Goal: Check status: Check status

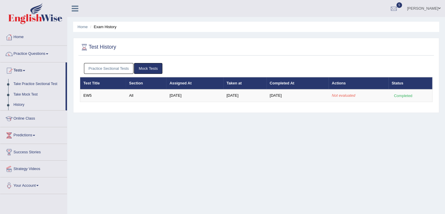
click at [151, 71] on link "Mock Tests" at bounding box center [148, 68] width 28 height 11
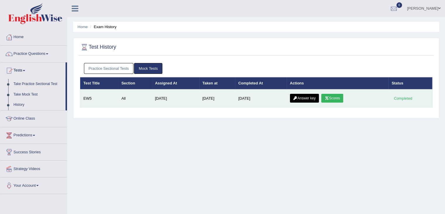
click at [335, 96] on link "Scores" at bounding box center [332, 98] width 22 height 9
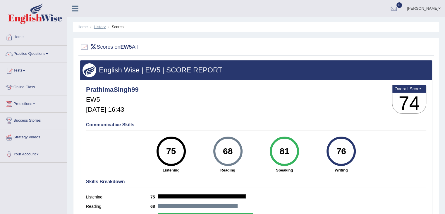
click at [99, 27] on link "History" at bounding box center [100, 27] width 12 height 4
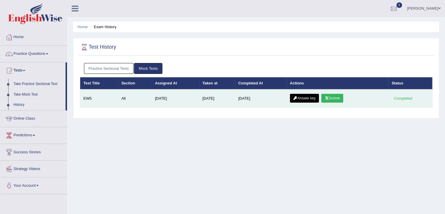
click at [301, 101] on link "Answer key" at bounding box center [304, 98] width 29 height 9
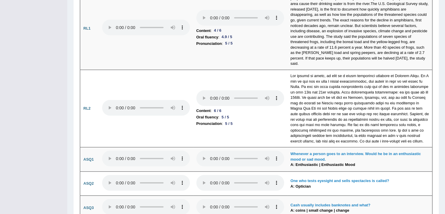
scroll to position [1202, 0]
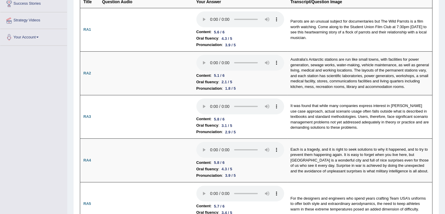
scroll to position [0, 0]
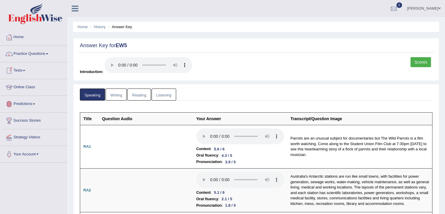
click at [117, 94] on link "Writing" at bounding box center [116, 94] width 21 height 12
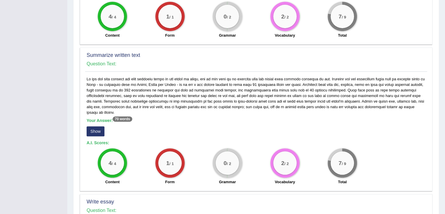
scroll to position [270, 0]
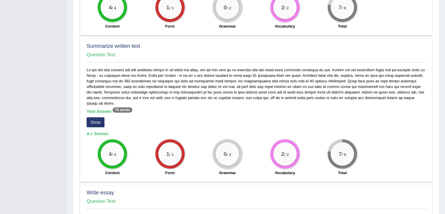
click at [97, 117] on button "Show" at bounding box center [96, 122] width 18 height 10
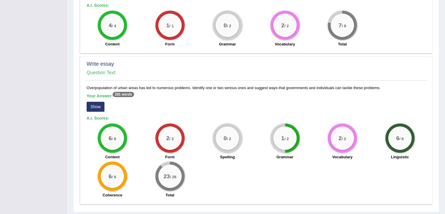
scroll to position [409, 0]
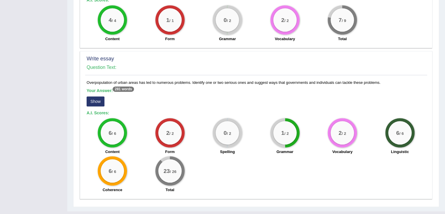
click at [99, 96] on button "Show" at bounding box center [96, 101] width 18 height 10
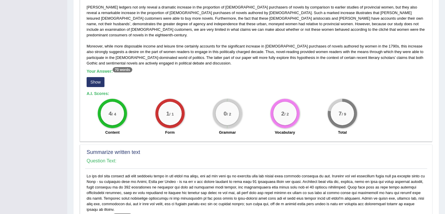
scroll to position [179, 0]
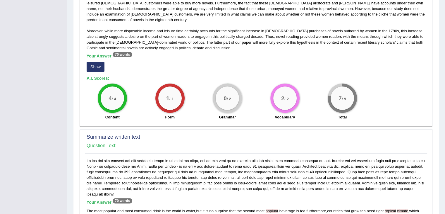
click at [93, 62] on button "Show" at bounding box center [96, 67] width 18 height 10
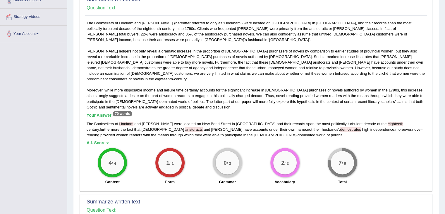
scroll to position [0, 0]
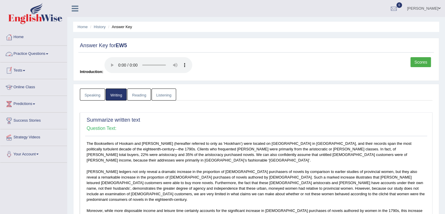
click at [141, 93] on link "Reading" at bounding box center [138, 94] width 23 height 12
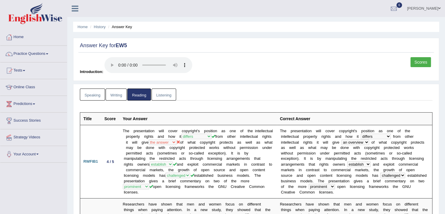
drag, startPoint x: 442, startPoint y: 39, endPoint x: 446, endPoint y: 60, distance: 21.6
click at [445, 60] on html "Toggle navigation Home Practice Questions Speaking Practice Read Aloud Repeat S…" at bounding box center [222, 107] width 445 height 214
click at [164, 95] on link "Listening" at bounding box center [164, 94] width 25 height 12
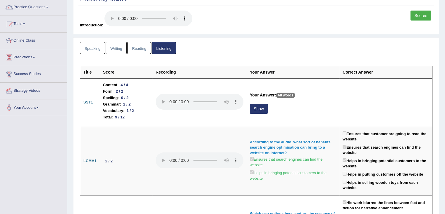
scroll to position [54, 0]
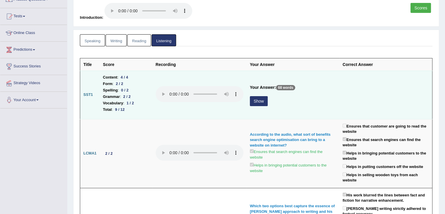
click at [263, 97] on button "Show" at bounding box center [259, 101] width 18 height 10
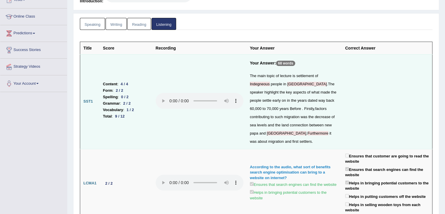
scroll to position [0, 0]
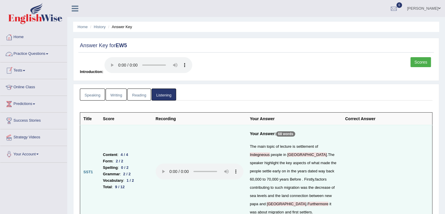
click at [96, 90] on link "Speaking" at bounding box center [92, 94] width 25 height 12
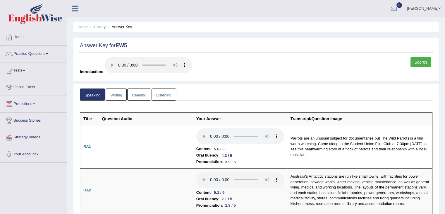
click at [117, 94] on link "Writing" at bounding box center [116, 94] width 21 height 12
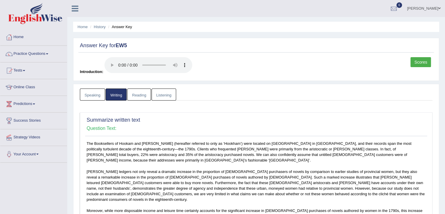
click at [139, 96] on link "Reading" at bounding box center [138, 94] width 23 height 12
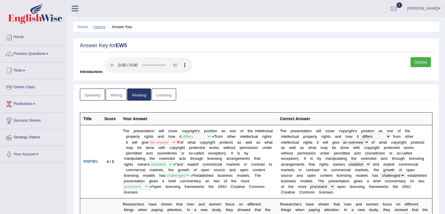
click at [103, 28] on link "History" at bounding box center [100, 27] width 12 height 4
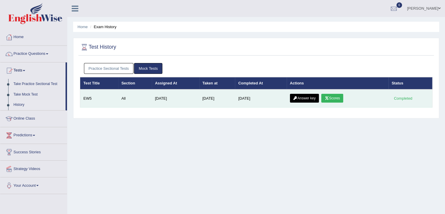
click at [333, 97] on link "Scores" at bounding box center [332, 98] width 22 height 9
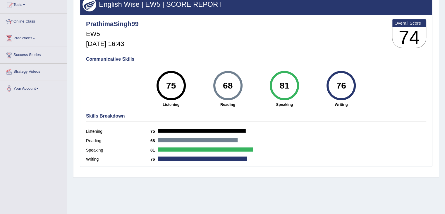
scroll to position [94, 0]
